Goal: Task Accomplishment & Management: Manage account settings

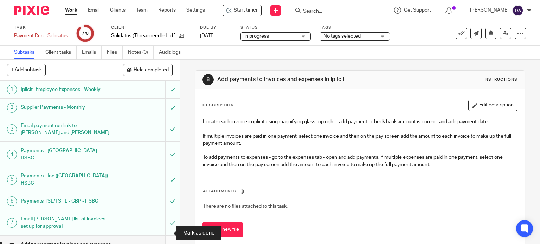
click at [169, 236] on input "submit" at bounding box center [90, 248] width 180 height 25
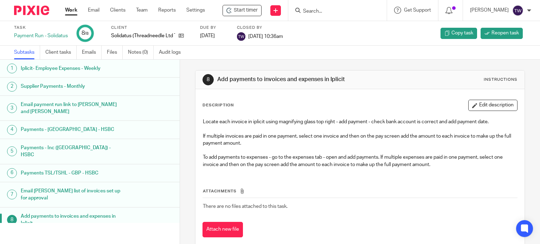
click at [73, 9] on link "Work" at bounding box center [71, 10] width 12 height 7
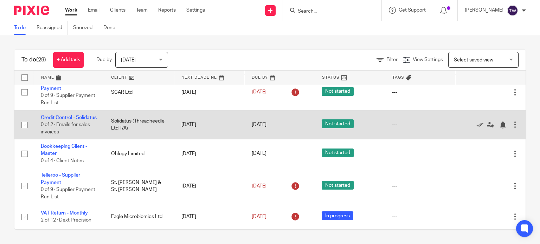
scroll to position [802, 0]
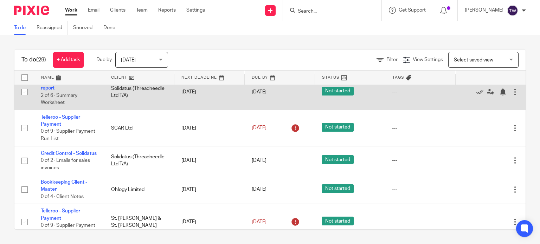
click at [62, 91] on link "Solidatus - Aged debtors report" at bounding box center [68, 85] width 55 height 12
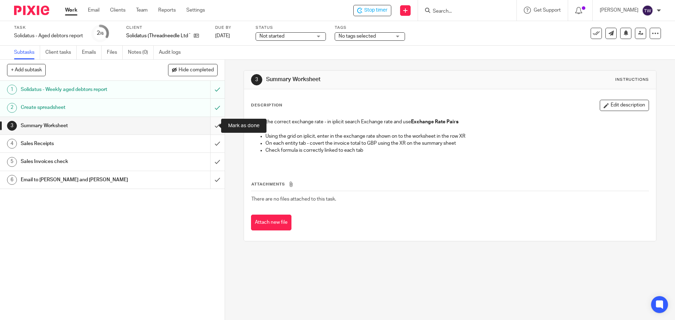
click at [212, 128] on input "submit" at bounding box center [112, 126] width 225 height 18
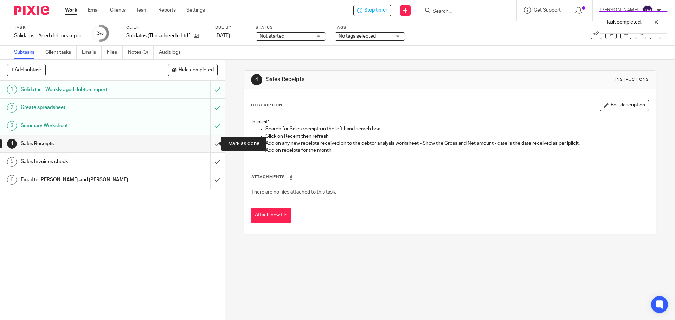
click at [212, 145] on input "submit" at bounding box center [112, 144] width 225 height 18
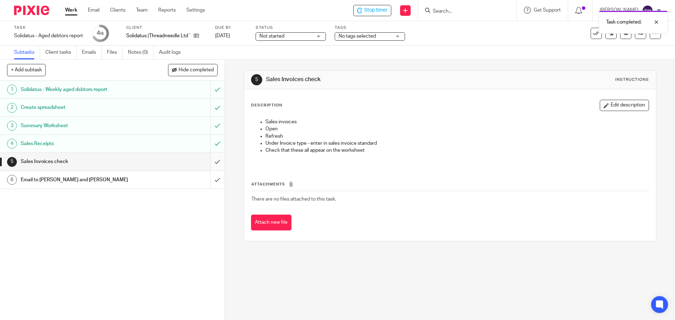
click at [212, 157] on input "submit" at bounding box center [112, 162] width 225 height 18
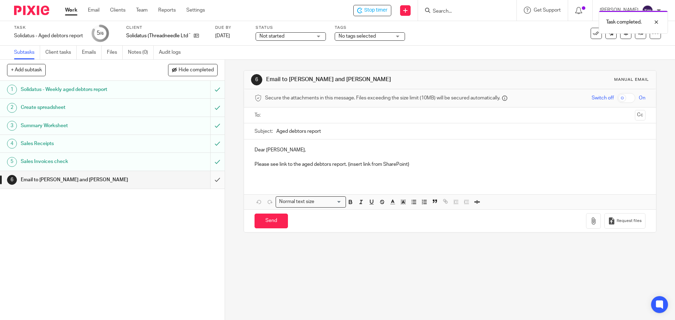
click at [214, 179] on input "submit" at bounding box center [112, 180] width 225 height 18
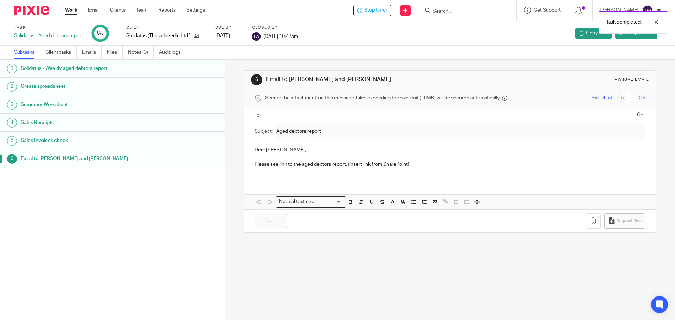
click at [216, 159] on link "6 Email to Wayne and Kasia" at bounding box center [112, 159] width 225 height 18
click at [211, 160] on link "6 Email to Wayne and Kasia" at bounding box center [112, 159] width 225 height 18
click at [626, 31] on span "Reopen task" at bounding box center [639, 33] width 27 height 7
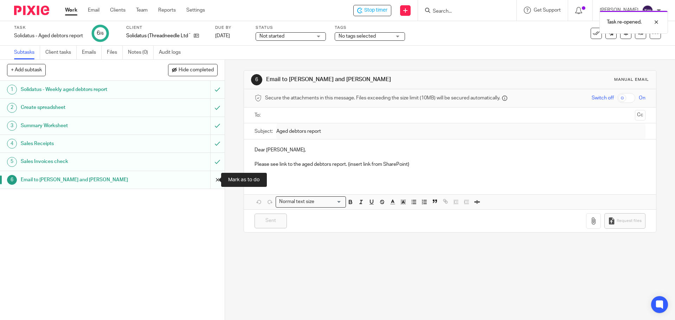
click at [212, 180] on input "submit" at bounding box center [112, 180] width 225 height 18
click at [273, 114] on input "text" at bounding box center [449, 115] width 364 height 8
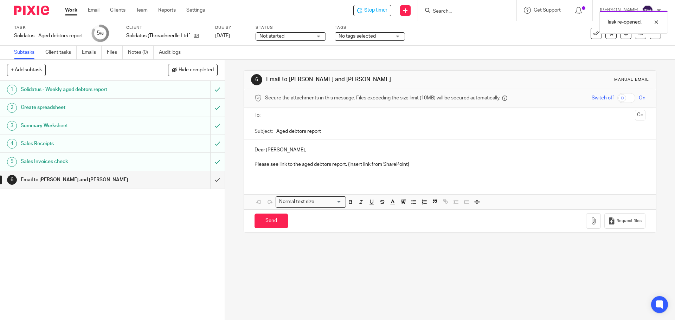
click at [290, 118] on input "text" at bounding box center [449, 115] width 364 height 8
drag, startPoint x: 627, startPoint y: 116, endPoint x: 535, endPoint y: 122, distance: 92.6
click at [635, 116] on button "Cc" at bounding box center [640, 116] width 11 height 11
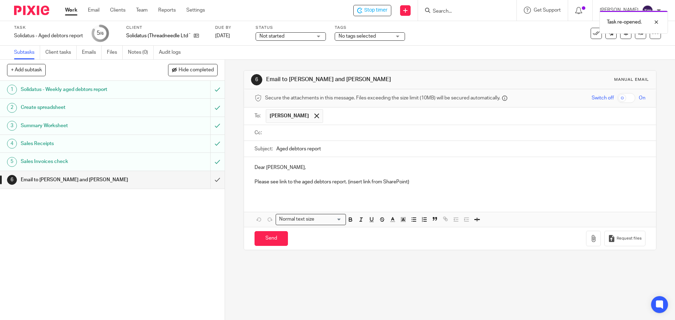
click at [316, 132] on input "text" at bounding box center [454, 133] width 375 height 8
click at [264, 168] on p "Dear Kasia," at bounding box center [449, 169] width 390 height 7
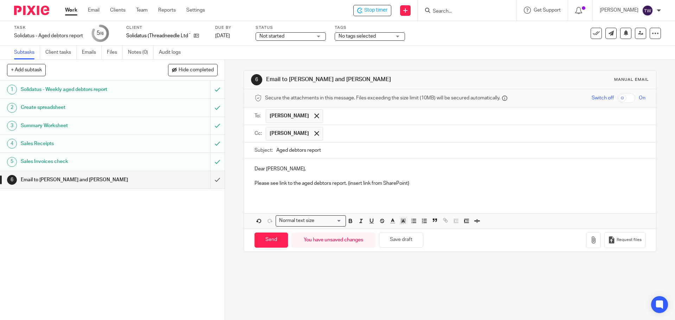
click at [279, 184] on p "Please see link to the aged debtors report. {insert link from SharePoint}" at bounding box center [449, 183] width 390 height 7
click at [354, 182] on p "Please see attached the aged debtors report. {insert link from SharePoint}" at bounding box center [449, 183] width 390 height 7
click at [416, 183] on p "Please see attached the aged debtors report. insert link from SharePoint{}" at bounding box center [449, 183] width 390 height 7
click at [590, 240] on icon "button" at bounding box center [593, 240] width 7 height 7
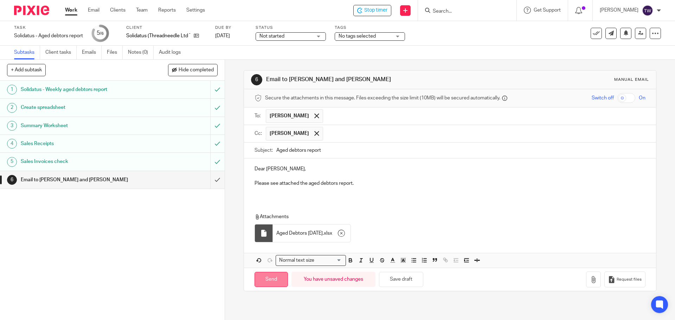
click at [268, 280] on input "Send" at bounding box center [270, 279] width 33 height 15
type input "Sent"
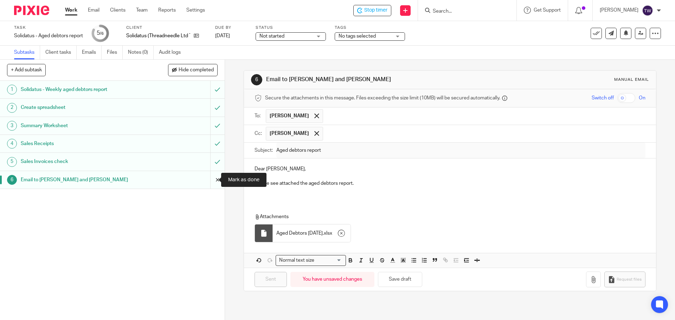
click at [210, 182] on input "submit" at bounding box center [112, 180] width 225 height 18
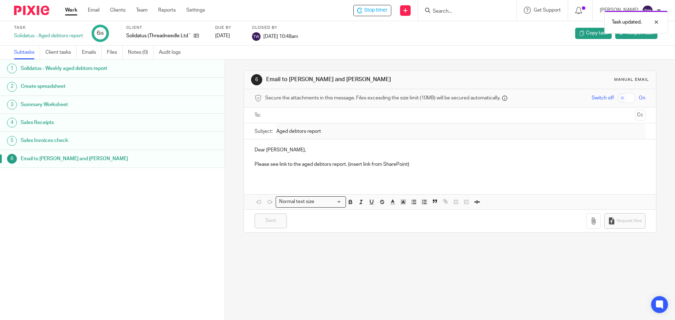
drag, startPoint x: 69, startPoint y: 11, endPoint x: 76, endPoint y: 17, distance: 9.2
click at [70, 11] on link "Work" at bounding box center [71, 10] width 12 height 7
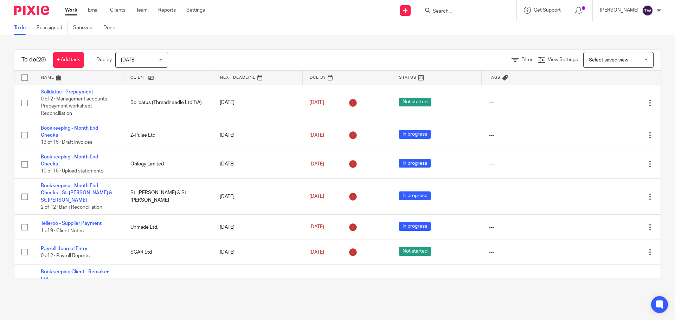
drag, startPoint x: 130, startPoint y: 78, endPoint x: 138, endPoint y: 84, distance: 9.8
click at [130, 78] on link at bounding box center [167, 78] width 89 height 14
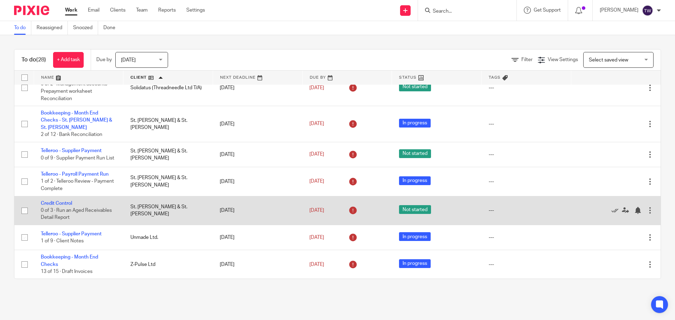
scroll to position [617, 0]
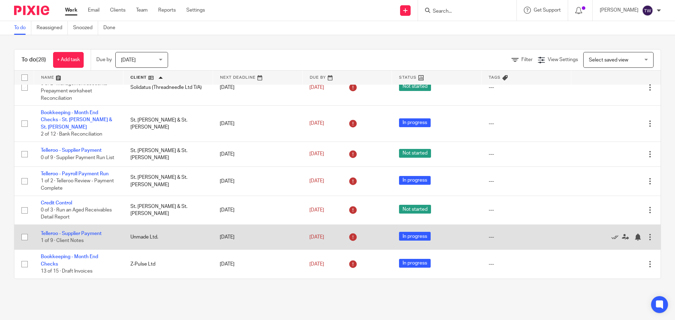
click at [95, 231] on td "Telleroo - Supplier Payment 1 of 9 · Client Notes" at bounding box center [79, 237] width 90 height 25
click at [89, 232] on link "Telleroo - Supplier Payment" at bounding box center [71, 233] width 61 height 5
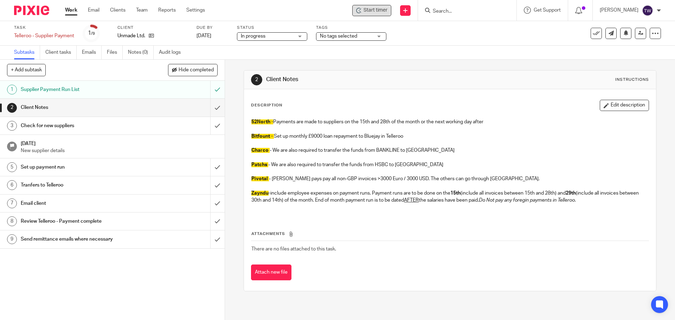
click at [361, 12] on div "Start timer" at bounding box center [371, 10] width 39 height 11
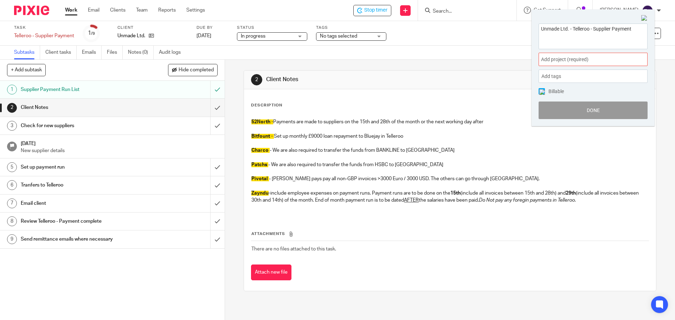
click at [553, 56] on div "Add project (required) :" at bounding box center [592, 59] width 109 height 13
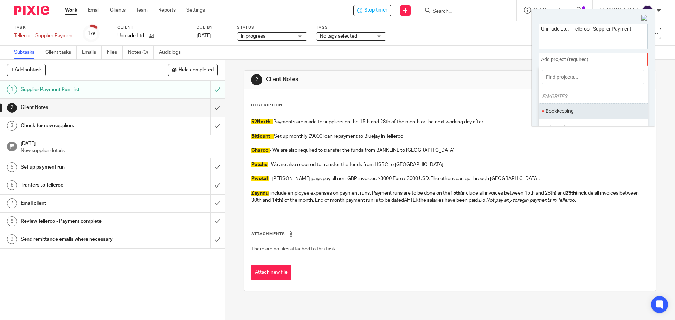
click at [568, 110] on li "Bookkeeping" at bounding box center [591, 111] width 92 height 7
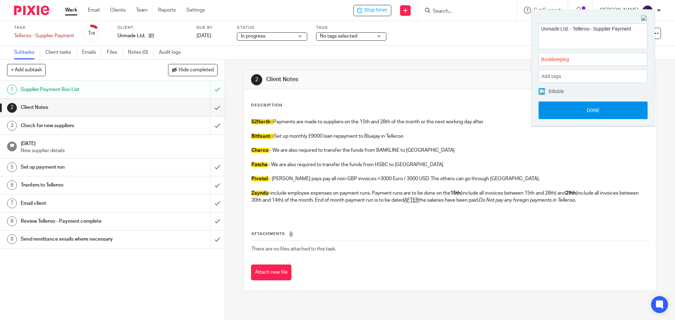
click at [562, 114] on button "Done" at bounding box center [592, 111] width 109 height 18
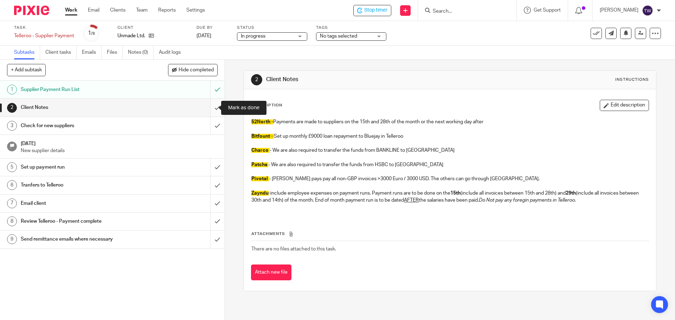
click at [212, 108] on input "submit" at bounding box center [112, 108] width 225 height 18
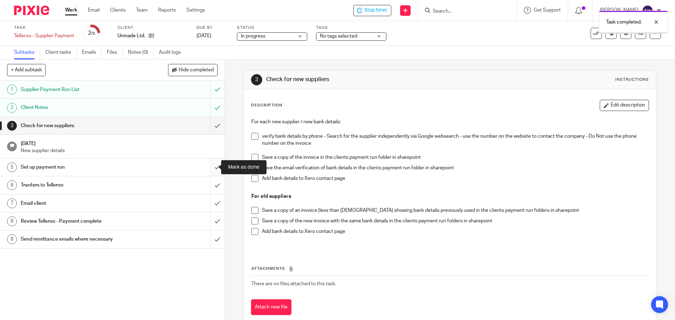
click at [211, 165] on input "submit" at bounding box center [112, 168] width 225 height 18
click at [211, 186] on input "submit" at bounding box center [112, 185] width 225 height 18
click at [184, 147] on h1 "[DATE]" at bounding box center [119, 142] width 197 height 9
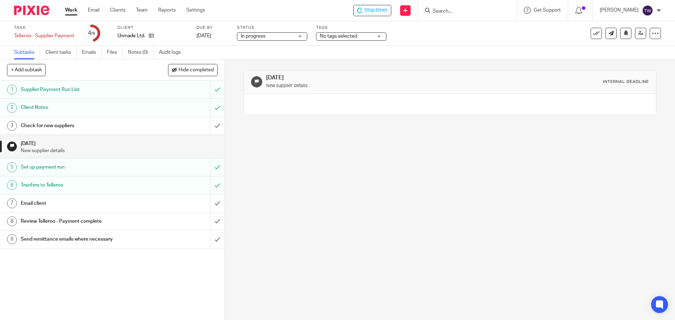
click at [144, 108] on div "Client Notes" at bounding box center [112, 107] width 182 height 11
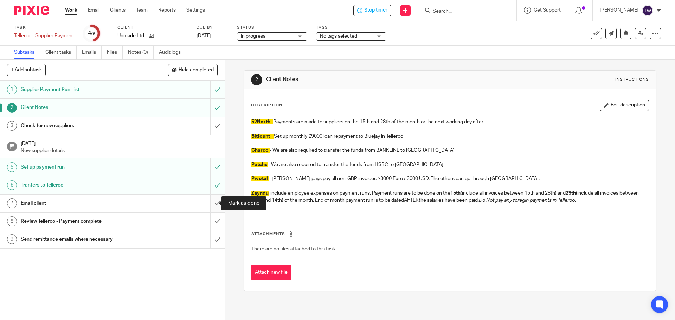
click at [212, 203] on input "submit" at bounding box center [112, 204] width 225 height 18
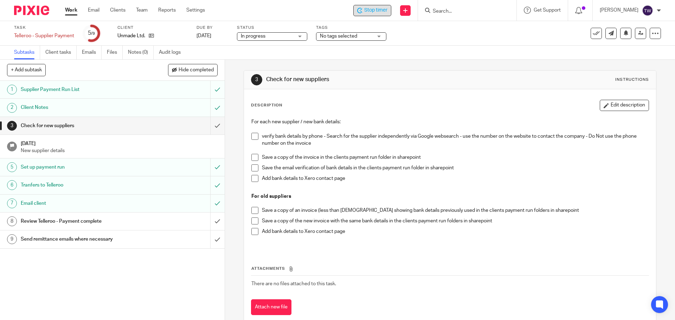
click at [377, 9] on span "Stop timer" at bounding box center [375, 10] width 23 height 7
click at [73, 11] on link "Work" at bounding box center [71, 10] width 12 height 7
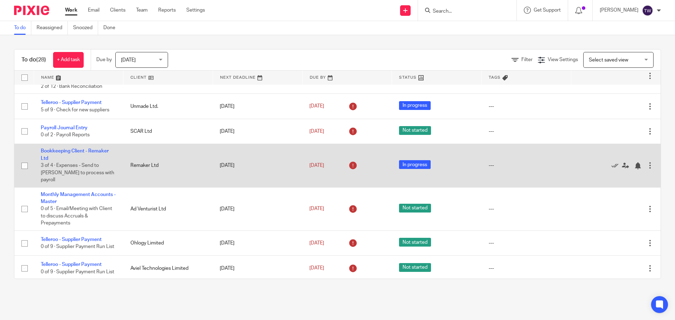
scroll to position [141, 0]
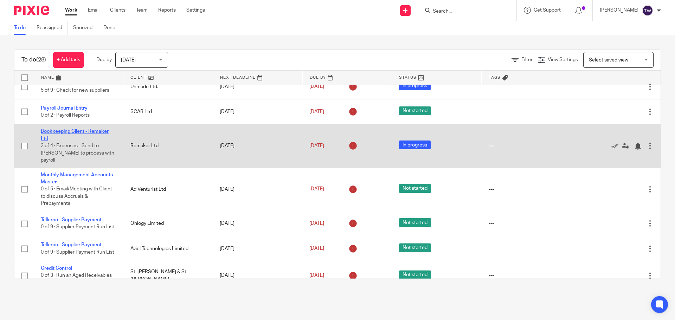
click at [90, 129] on link "Bookkeeping Client - Remaker Ltd" at bounding box center [75, 135] width 68 height 12
click at [97, 129] on link "Bookkeeping Client - Remaker Ltd" at bounding box center [75, 135] width 68 height 12
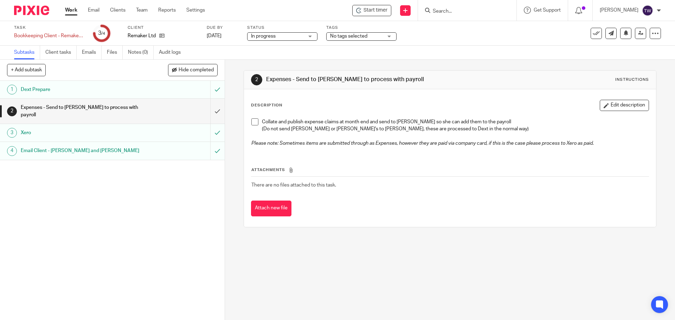
click at [149, 109] on div "Expenses - Send to [PERSON_NAME] to process with payroll" at bounding box center [112, 111] width 182 height 18
click at [212, 108] on input "submit" at bounding box center [112, 111] width 225 height 25
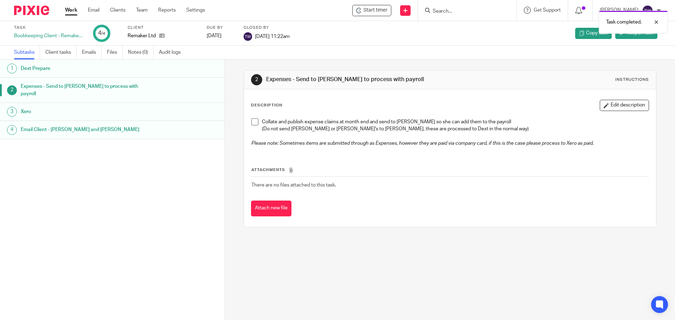
click at [69, 11] on link "Work" at bounding box center [71, 10] width 12 height 7
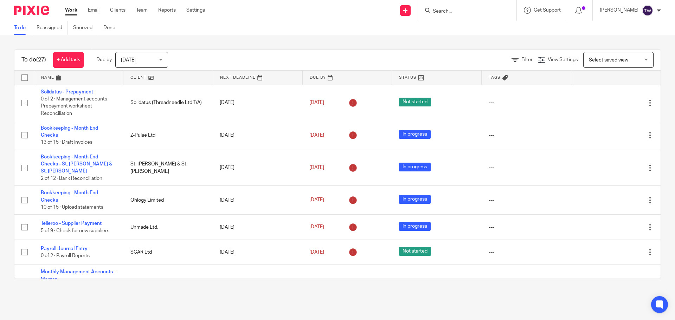
click at [137, 78] on link at bounding box center [167, 78] width 89 height 14
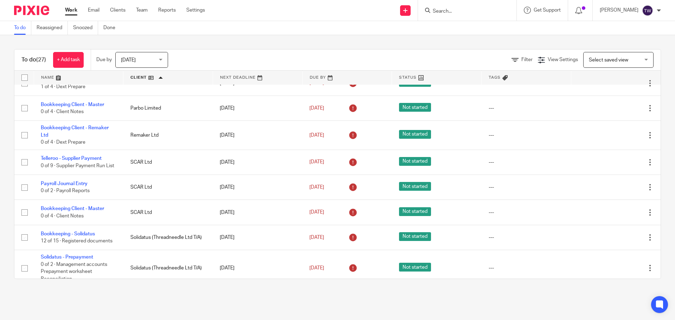
scroll to position [387, 0]
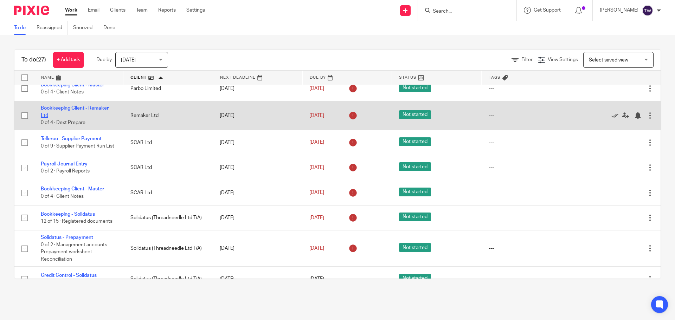
click at [97, 114] on link "Bookkeeping Client - Remaker Ltd" at bounding box center [75, 112] width 68 height 12
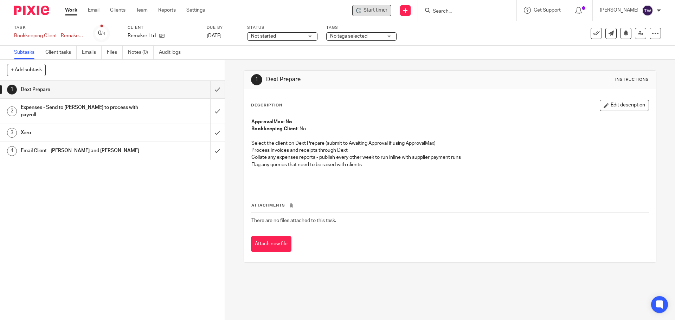
click at [382, 14] on div "Start timer" at bounding box center [371, 10] width 39 height 11
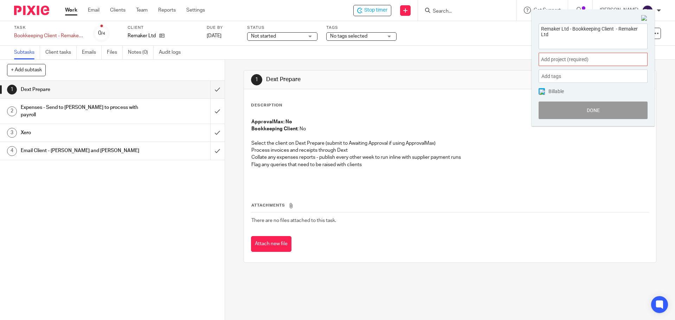
click at [576, 57] on span "Add project (required) :" at bounding box center [585, 59] width 89 height 7
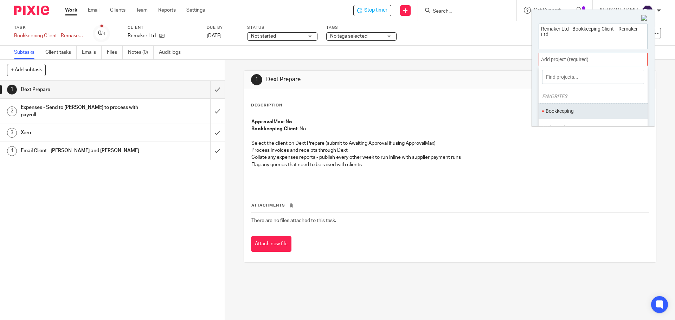
click at [565, 107] on ul "Bookkeeping" at bounding box center [592, 110] width 109 height 15
click at [575, 57] on div at bounding box center [592, 59] width 109 height 13
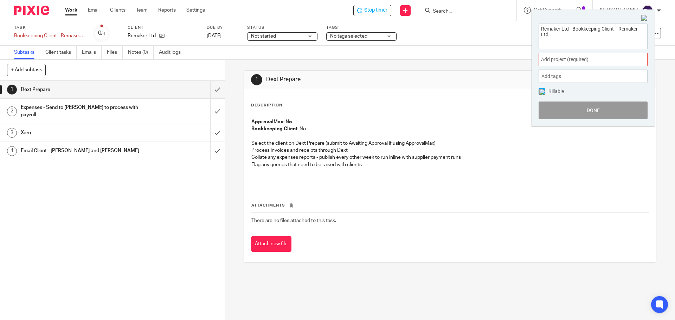
click at [557, 59] on span "Add project (required) :" at bounding box center [585, 59] width 89 height 7
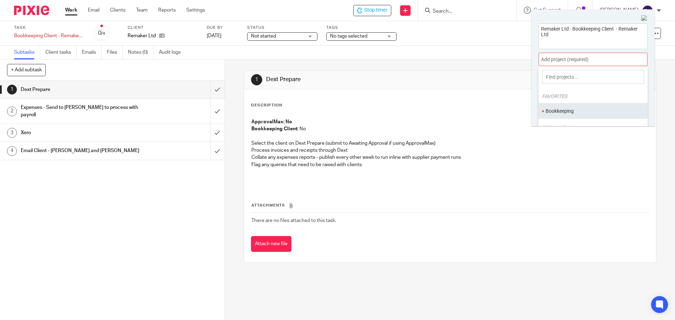
click at [553, 109] on li "Bookkeeping" at bounding box center [591, 111] width 92 height 7
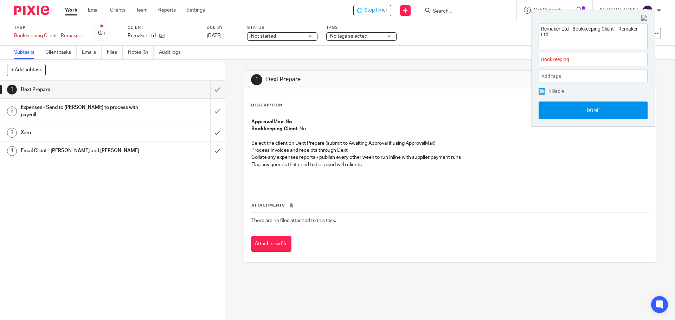
drag, startPoint x: 554, startPoint y: 108, endPoint x: 378, endPoint y: 141, distance: 179.6
click at [546, 109] on button "Done" at bounding box center [592, 111] width 109 height 18
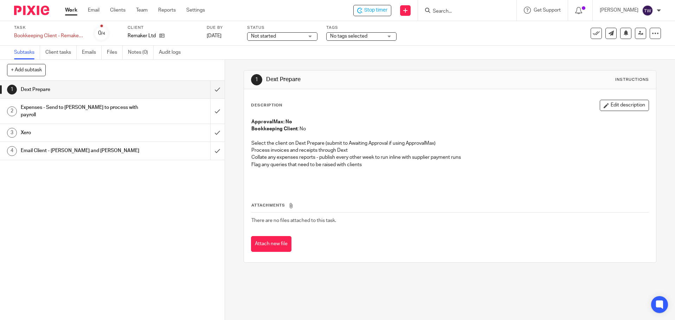
click at [140, 89] on div "Dext Prepare" at bounding box center [112, 89] width 182 height 11
click at [145, 108] on div "Expenses - Send to [PERSON_NAME] to process with payroll" at bounding box center [112, 111] width 182 height 18
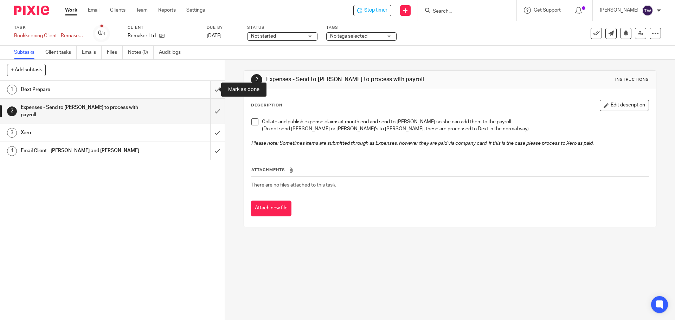
click at [211, 90] on input "submit" at bounding box center [112, 90] width 225 height 18
click at [211, 105] on input "submit" at bounding box center [112, 111] width 225 height 25
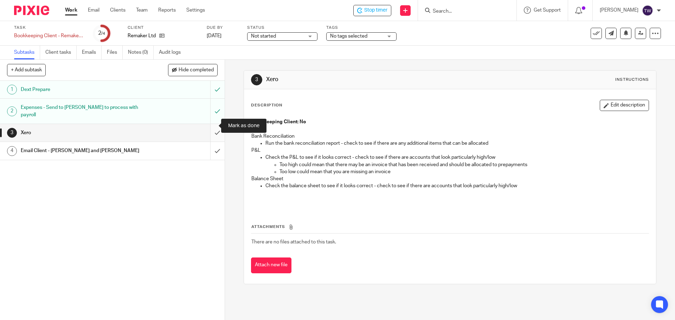
click at [213, 124] on input "submit" at bounding box center [112, 133] width 225 height 18
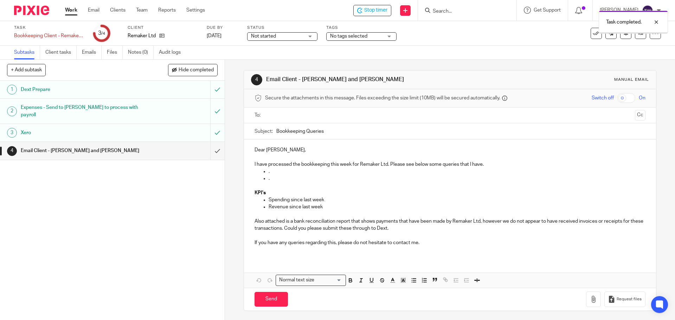
drag, startPoint x: 0, startPoint y: 0, endPoint x: 180, endPoint y: 144, distance: 230.8
click at [180, 146] on div "Email Client - Humphrey and Max" at bounding box center [112, 151] width 182 height 11
click at [274, 117] on input "text" at bounding box center [449, 115] width 364 height 8
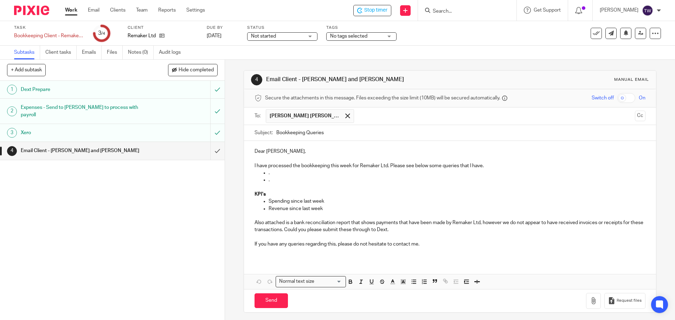
click at [279, 150] on p "Dear [PERSON_NAME]," at bounding box center [449, 151] width 390 height 7
click at [300, 168] on p "I have processed the bookkeeping this week for Remaker Ltd. Please see below so…" at bounding box center [449, 165] width 390 height 7
drag, startPoint x: 629, startPoint y: 118, endPoint x: 610, endPoint y: 116, distance: 19.1
click at [635, 116] on button "Cc" at bounding box center [640, 116] width 11 height 11
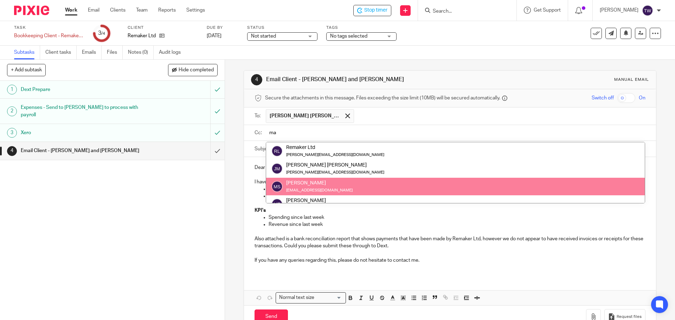
type input "ma"
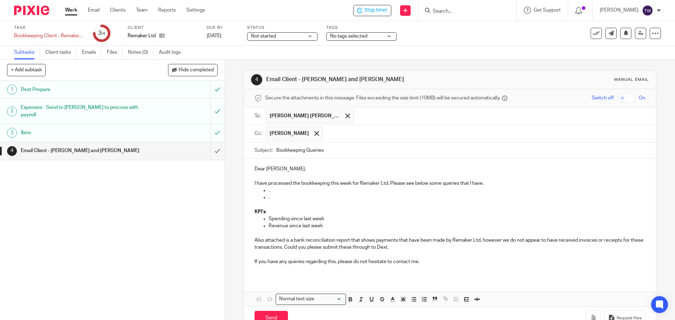
click at [305, 167] on p "Dear James Humphrey," at bounding box center [449, 169] width 390 height 7
click at [301, 183] on p "I have processed the bookkeeping this week for Remaker Ltd. Please see below so…" at bounding box center [449, 183] width 390 height 7
drag, startPoint x: 293, startPoint y: 182, endPoint x: 308, endPoint y: 182, distance: 14.8
click at [308, 182] on p "I have processed the bookkeeping this week for Remaker Ltd. Please see below so…" at bounding box center [449, 183] width 390 height 7
drag, startPoint x: 291, startPoint y: 181, endPoint x: 328, endPoint y: 185, distance: 37.1
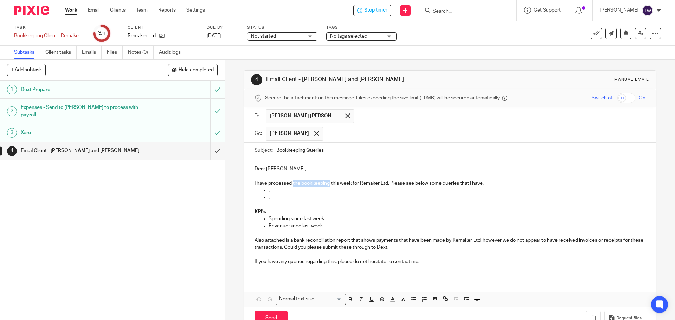
click at [328, 185] on p "I have processed the bookkeeping this week for Remaker Ltd. Please see below so…" at bounding box center [449, 183] width 390 height 7
click at [366, 182] on p "I have processed DEXT this week for Remaker Ltd. Please see below some queries …" at bounding box center [449, 183] width 390 height 7
drag, startPoint x: 364, startPoint y: 184, endPoint x: 400, endPoint y: 191, distance: 37.3
click at [400, 191] on div "Dear James Humphrey, I have processed DEXT this week for Remaker Ltd. Please se…" at bounding box center [450, 218] width 412 height 119
click at [386, 203] on p at bounding box center [449, 204] width 390 height 7
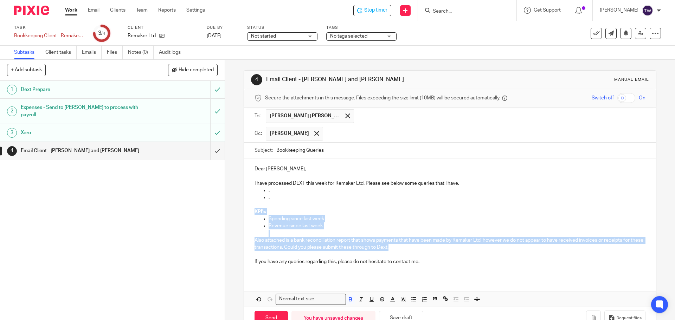
drag, startPoint x: 252, startPoint y: 211, endPoint x: 421, endPoint y: 250, distance: 173.9
click at [421, 250] on div "Dear James Humphrey, I have processed DEXT this week for Remaker Ltd. Please se…" at bounding box center [450, 218] width 412 height 119
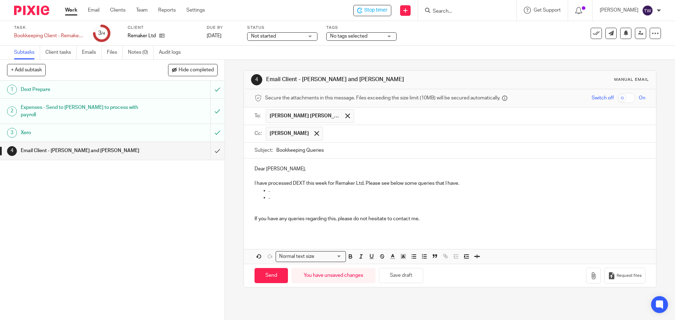
click at [258, 202] on p at bounding box center [449, 204] width 390 height 7
click at [280, 195] on p "." at bounding box center [457, 197] width 376 height 7
click at [279, 193] on p "." at bounding box center [457, 190] width 376 height 7
click at [294, 193] on p "Ther" at bounding box center [457, 190] width 376 height 7
click at [466, 186] on p "I have processed DEXT this week for Remaker Ltd. Please see below some queries …" at bounding box center [449, 183] width 390 height 7
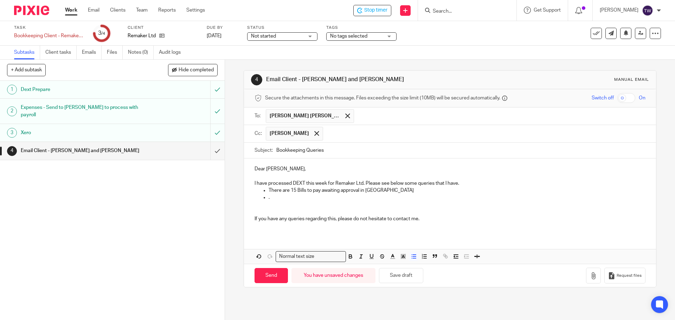
click at [269, 188] on li "There are 15 Bills to pay awaiting approval in Xero" at bounding box center [457, 190] width 376 height 7
click at [461, 185] on p "I have processed DEXT this week for Remaker Ltd. Please see below some queries …" at bounding box center [449, 183] width 390 height 7
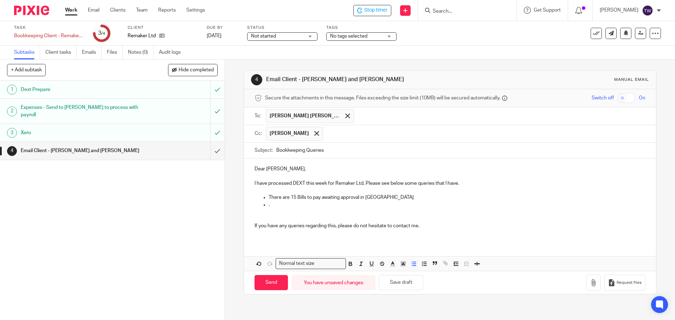
click at [276, 203] on p "." at bounding box center [457, 204] width 376 height 7
click at [264, 217] on p at bounding box center [449, 218] width 390 height 7
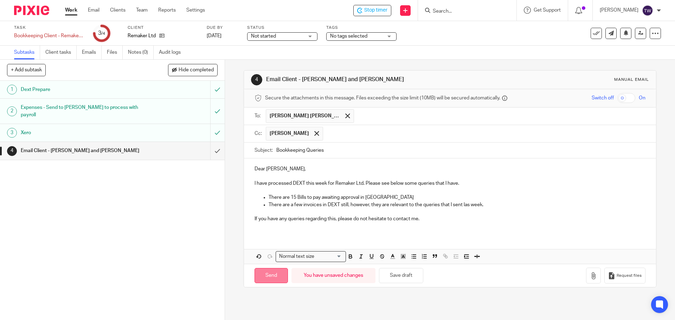
click at [266, 279] on input "Send" at bounding box center [270, 275] width 33 height 15
type input "Sent"
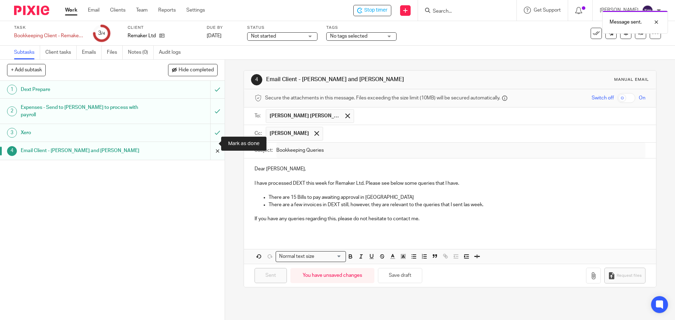
click at [211, 145] on input "submit" at bounding box center [112, 151] width 225 height 18
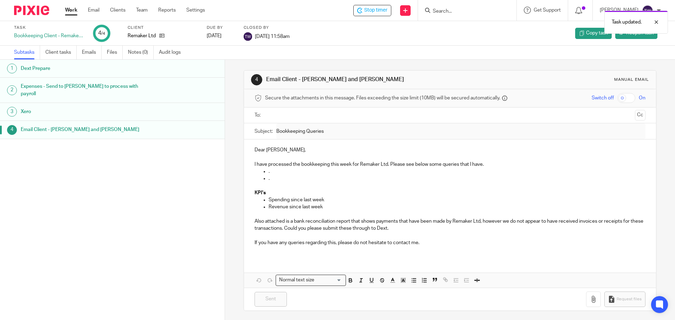
click at [72, 12] on link "Work" at bounding box center [71, 10] width 12 height 7
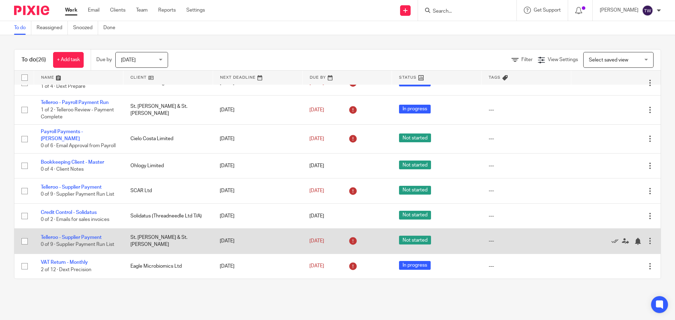
scroll to position [552, 0]
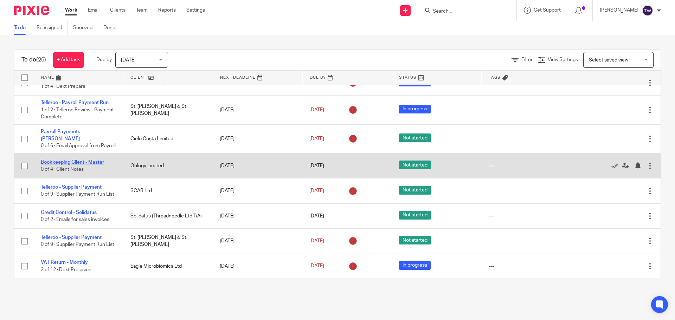
click at [76, 160] on link "Bookkeeping Client - Master" at bounding box center [72, 162] width 63 height 5
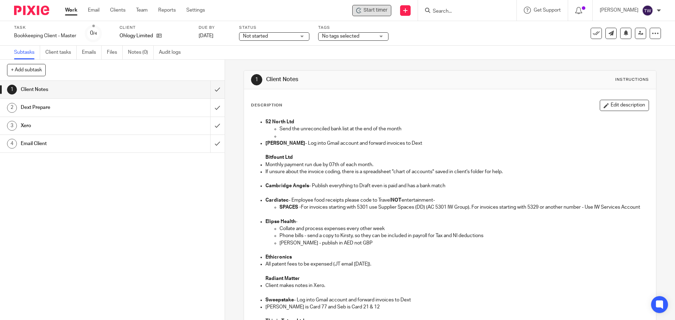
click at [369, 13] on div "Start timer" at bounding box center [371, 10] width 31 height 7
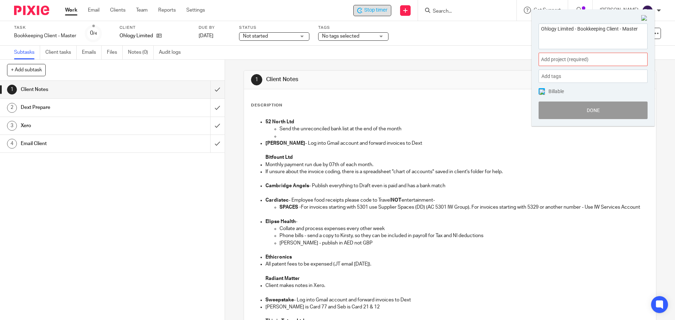
click at [571, 65] on div "Add project (required) :" at bounding box center [592, 59] width 109 height 13
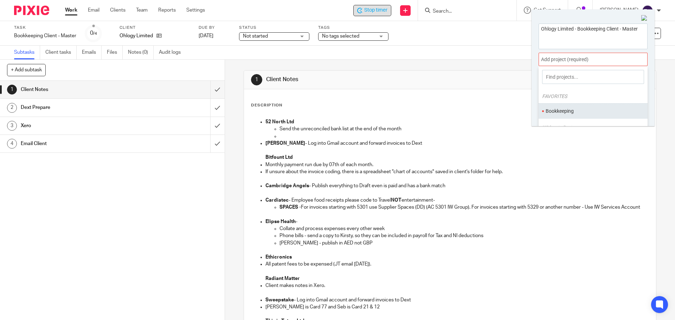
click at [561, 109] on li "Bookkeeping" at bounding box center [591, 111] width 92 height 7
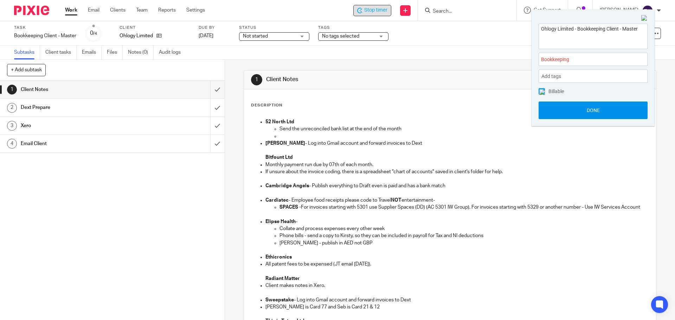
click at [607, 116] on button "Done" at bounding box center [592, 111] width 109 height 18
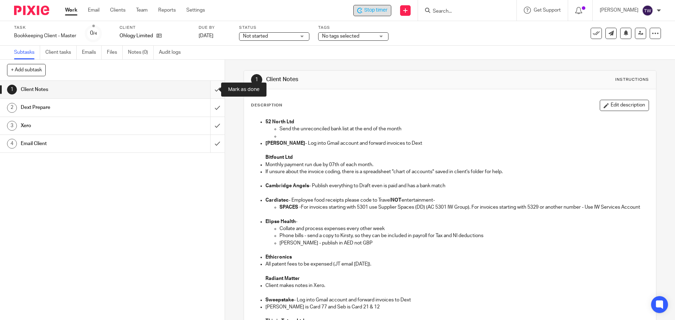
click at [212, 88] on input "submit" at bounding box center [112, 90] width 225 height 18
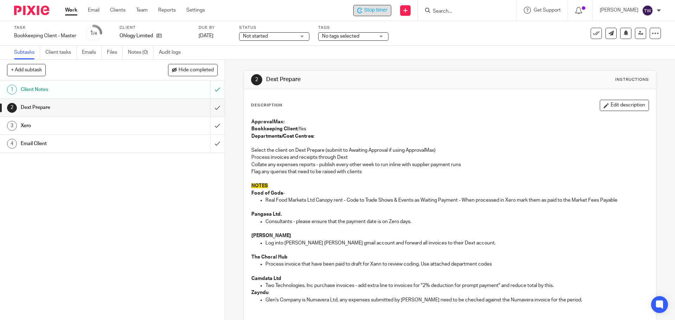
click at [382, 11] on span "Stop timer" at bounding box center [375, 10] width 23 height 7
